Goal: Transaction & Acquisition: Purchase product/service

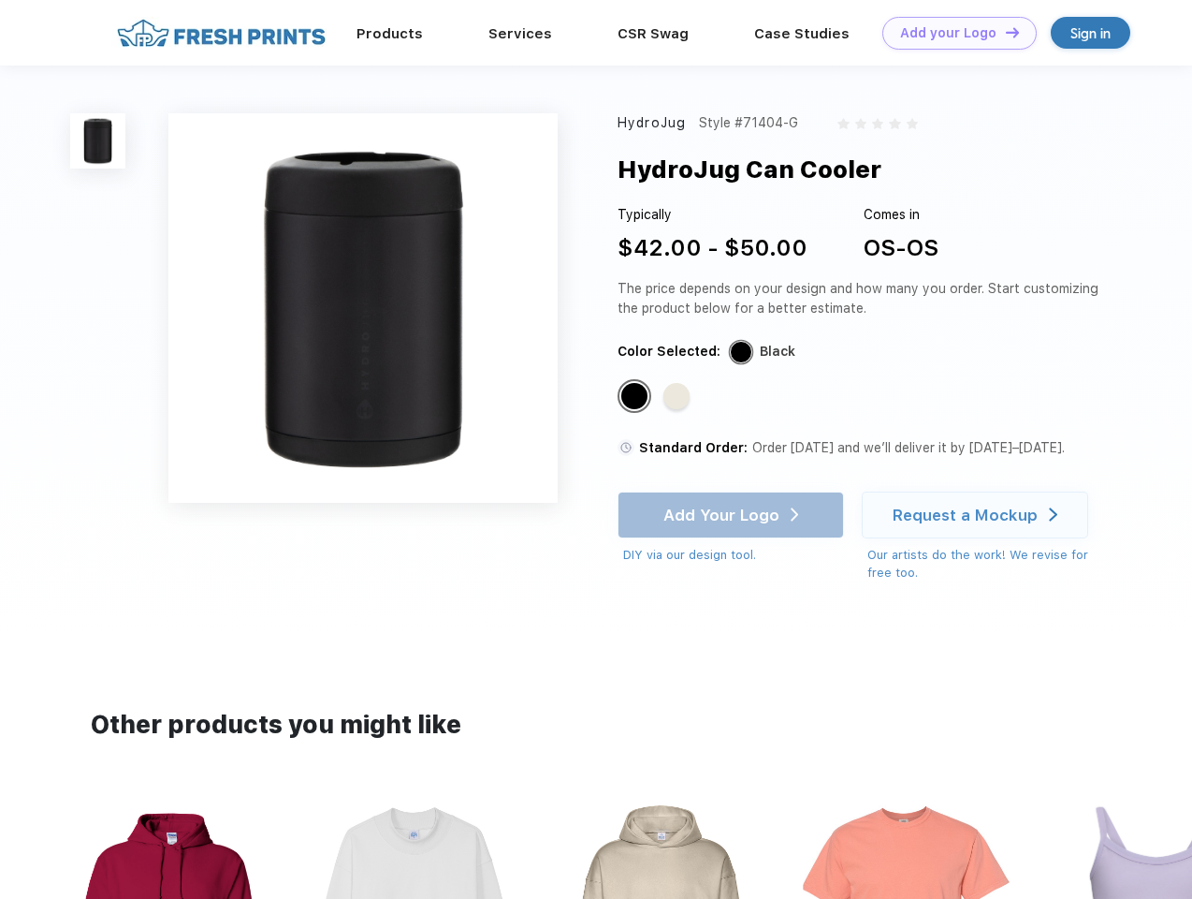
click at [953, 33] on link "Add your Logo Design Tool" at bounding box center [960, 33] width 154 height 33
click at [0, 0] on div "Design Tool" at bounding box center [0, 0] width 0 height 0
click at [1004, 32] on link "Add your Logo Design Tool" at bounding box center [960, 33] width 154 height 33
click at [98, 140] on img at bounding box center [97, 140] width 55 height 55
click at [636, 397] on div "Standard Color" at bounding box center [635, 396] width 26 height 26
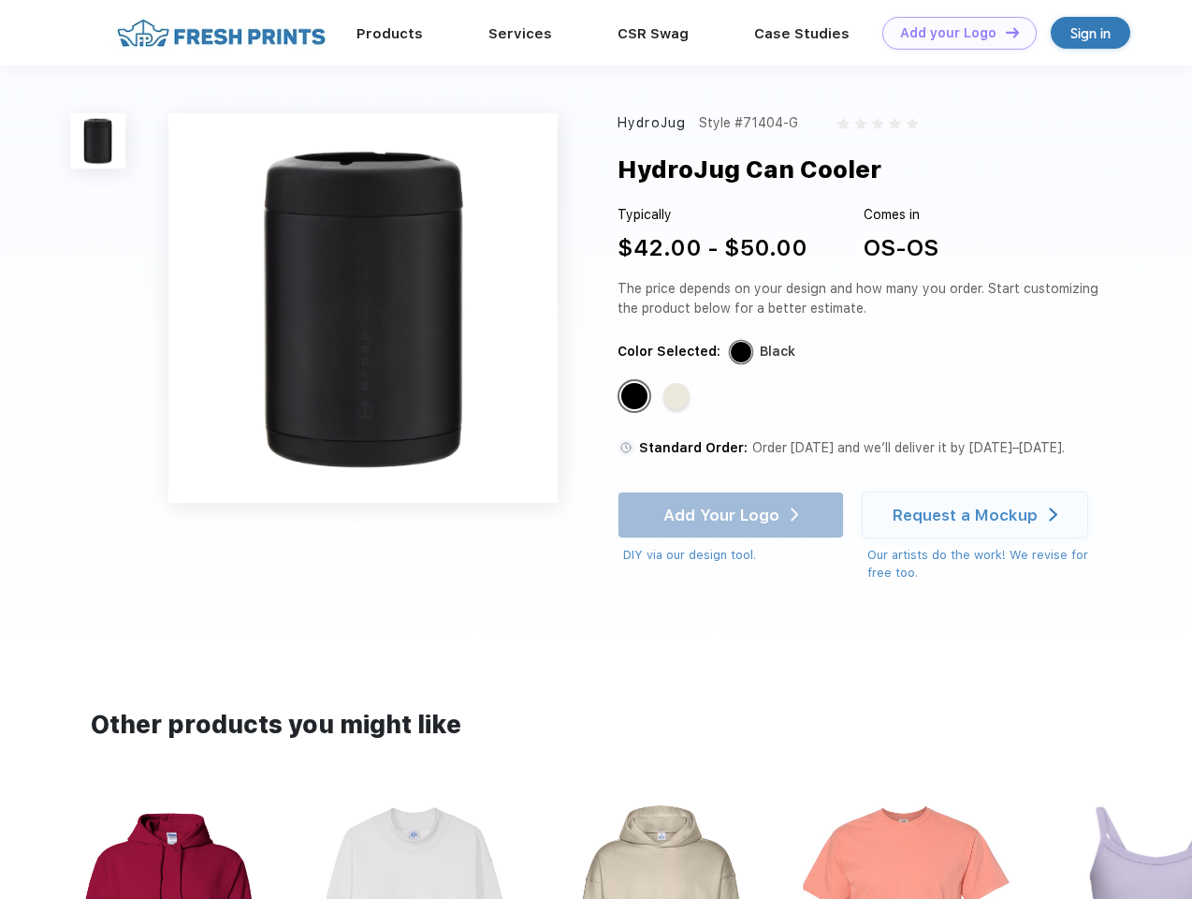
click at [679, 397] on div "Standard Color" at bounding box center [677, 396] width 26 height 26
click at [733, 515] on div "Add Your Logo DIY via our design tool. Ah shoot! This product isn't up in our d…" at bounding box center [731, 527] width 227 height 73
click at [978, 515] on div "Request a Mockup" at bounding box center [965, 514] width 145 height 19
